Goal: Find specific page/section: Find specific page/section

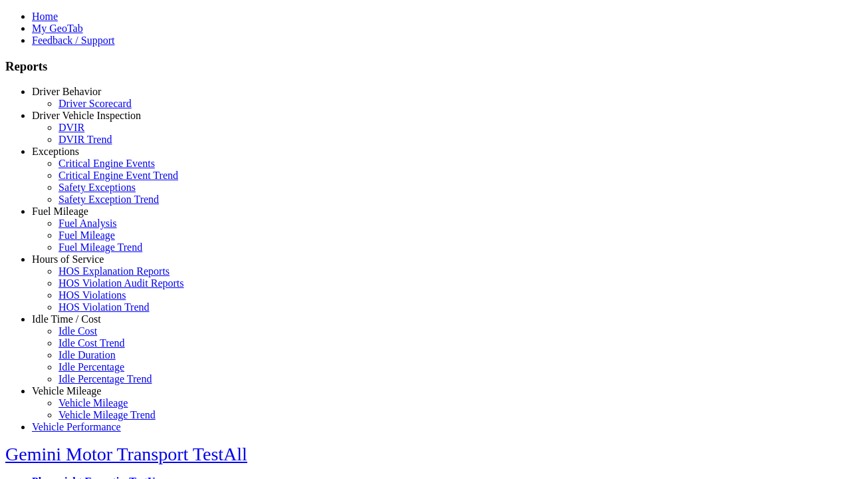
click at [76, 97] on link "Driver Behavior" at bounding box center [66, 91] width 69 height 11
click at [86, 109] on link "Driver Scorecard" at bounding box center [94, 103] width 73 height 11
